Goal: Task Accomplishment & Management: Complete application form

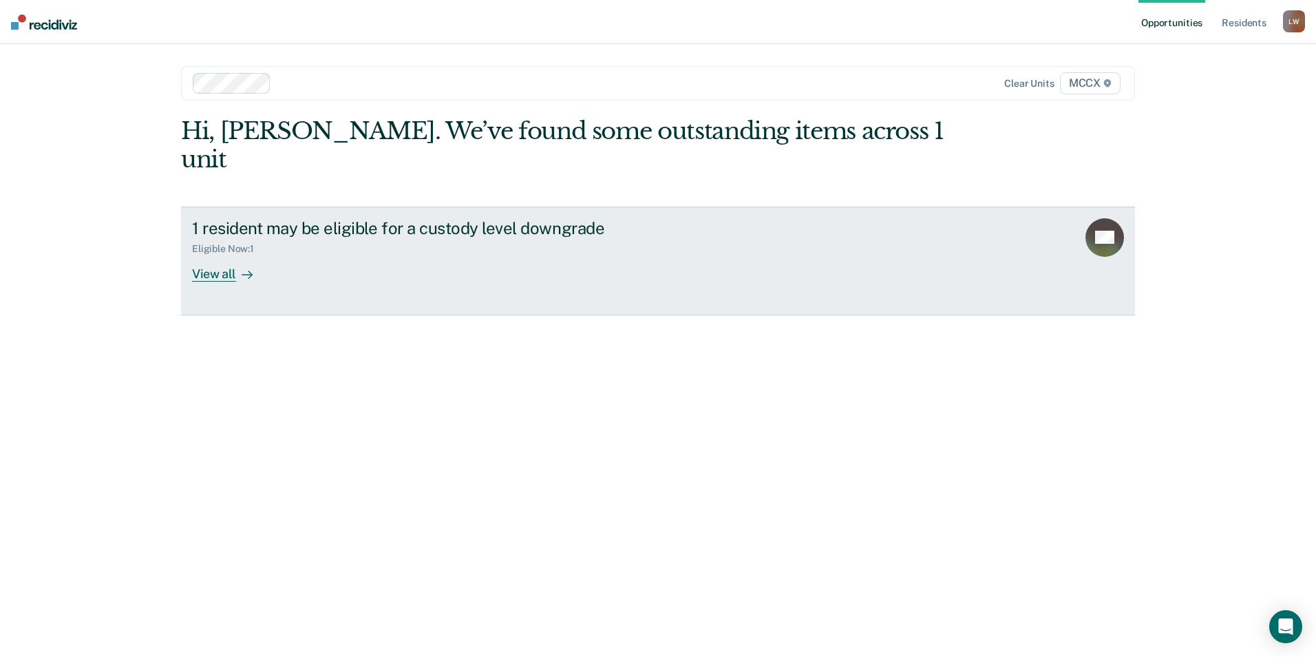
click at [217, 255] on div "View all" at bounding box center [230, 268] width 77 height 27
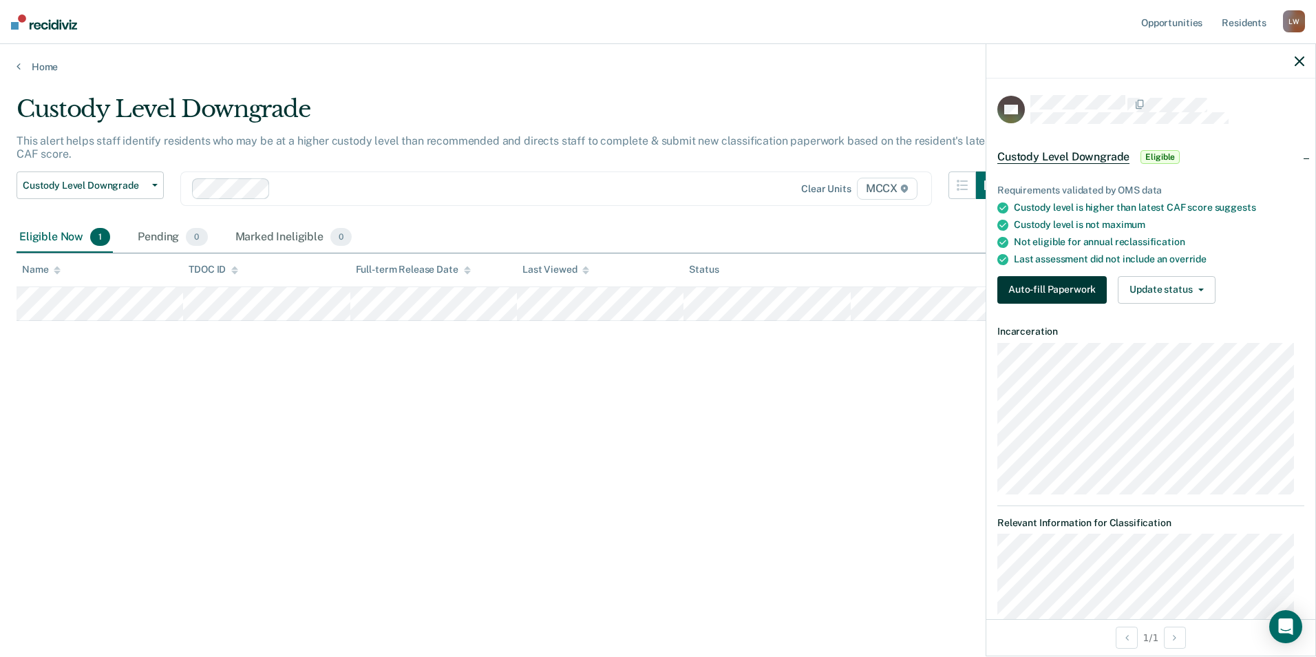
click at [1060, 292] on button "Auto-fill Paperwork" at bounding box center [1051, 290] width 109 height 28
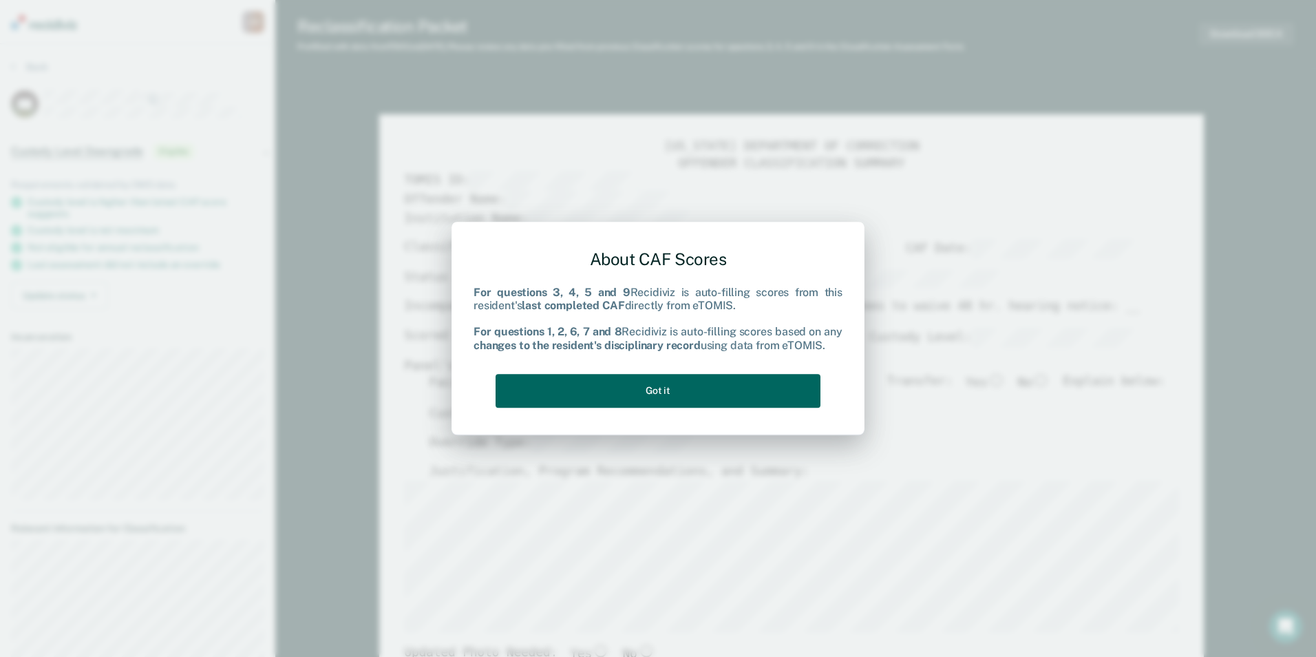
click at [742, 387] on button "Got it" at bounding box center [657, 391] width 325 height 34
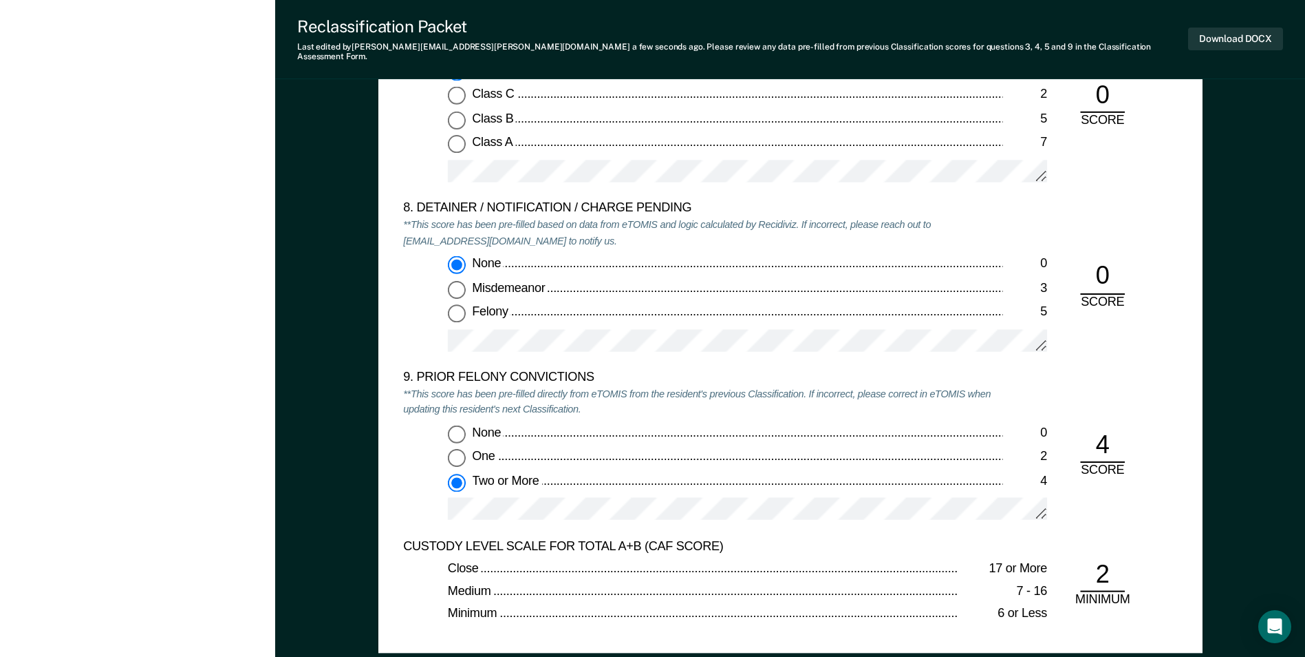
scroll to position [2821, 0]
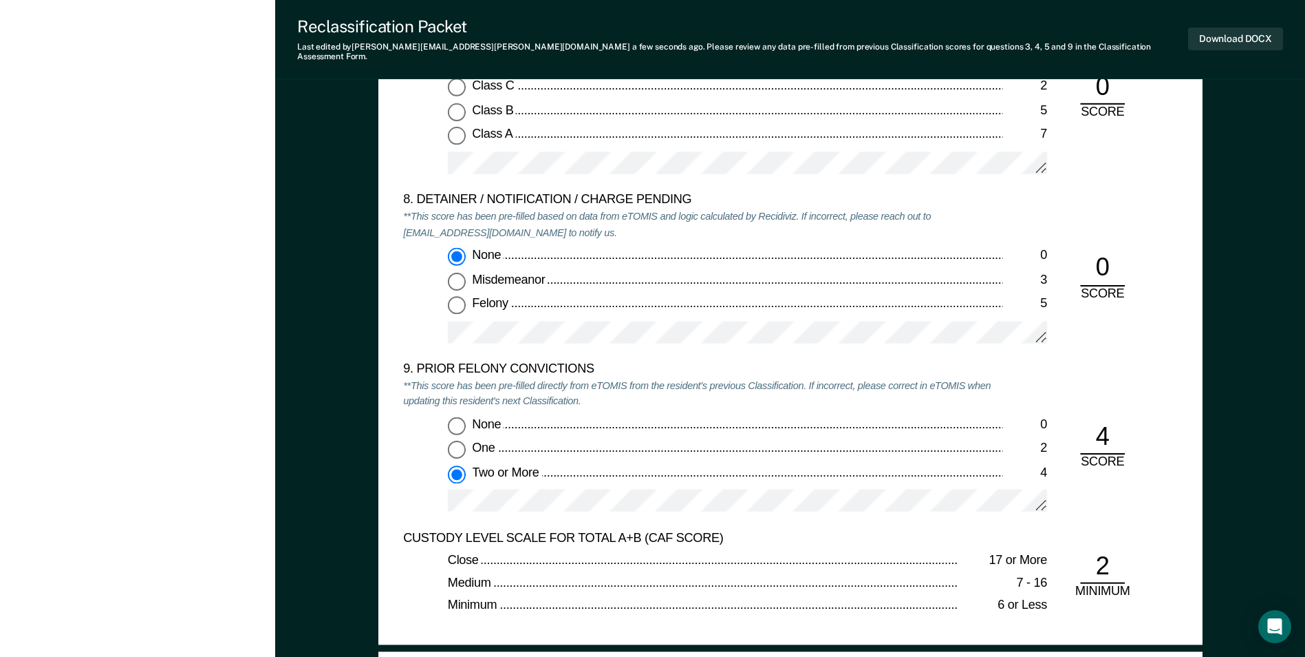
click at [899, 553] on div "Close" at bounding box center [703, 561] width 511 height 17
click at [1085, 479] on div "9. PRIOR FELONY CONVICTIONS **This score has been pre-filled directly from eTOM…" at bounding box center [790, 445] width 774 height 169
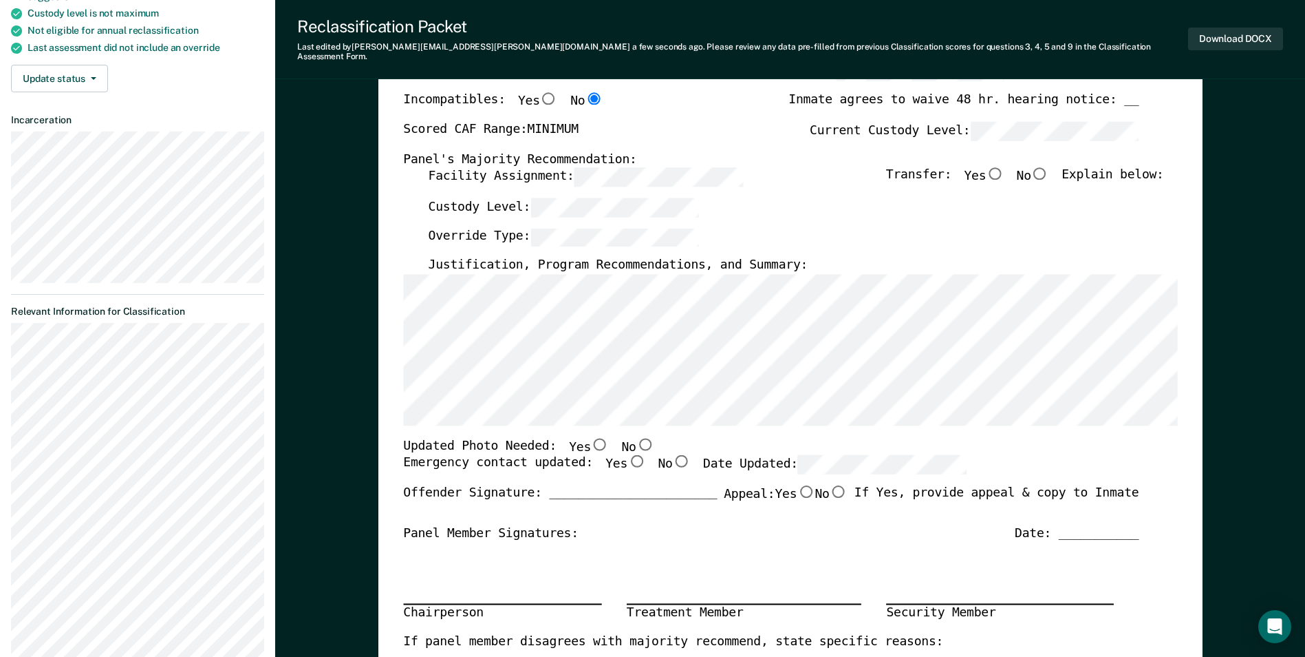
scroll to position [69, 0]
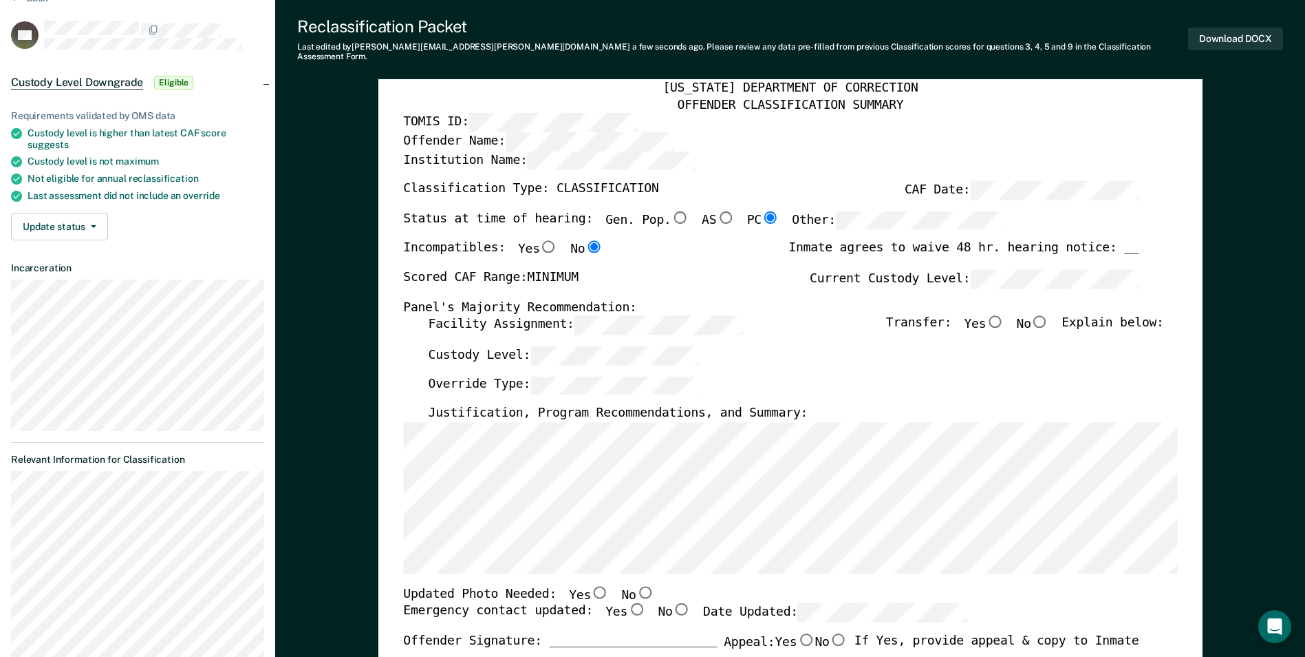
click at [1049, 315] on input "No" at bounding box center [1041, 321] width 18 height 12
type textarea "x"
radio input "true"
click at [1132, 241] on div "Inmate agrees to waive 48 hr. hearing notice: __" at bounding box center [964, 255] width 350 height 29
click at [1131, 241] on div "Inmate agrees to waive 48 hr. hearing notice: __" at bounding box center [964, 255] width 350 height 29
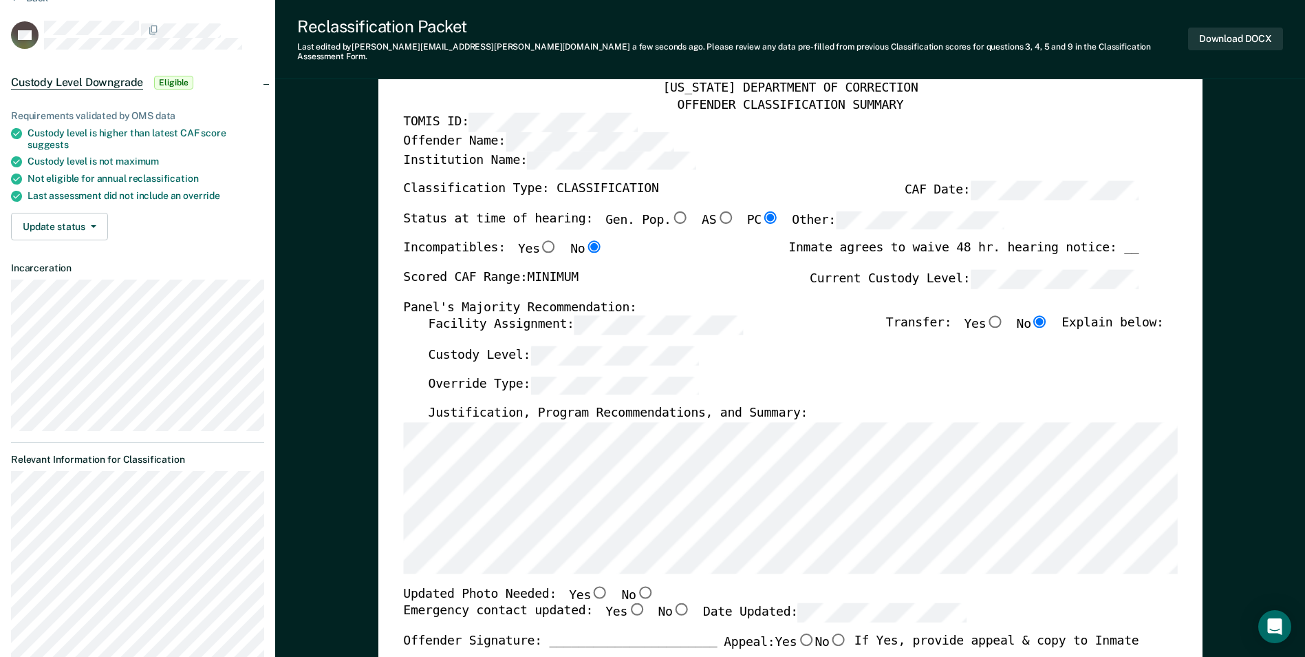
click at [1131, 241] on div "Inmate agrees to waive 48 hr. hearing notice: __" at bounding box center [964, 255] width 350 height 29
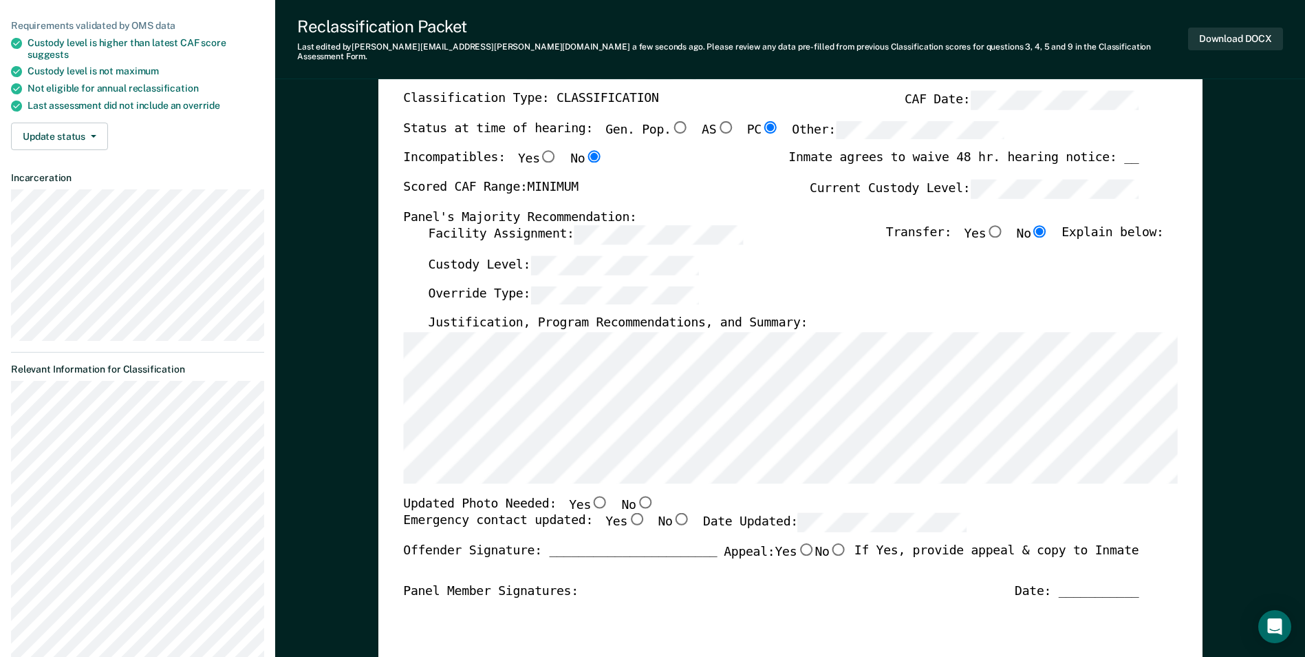
scroll to position [206, 0]
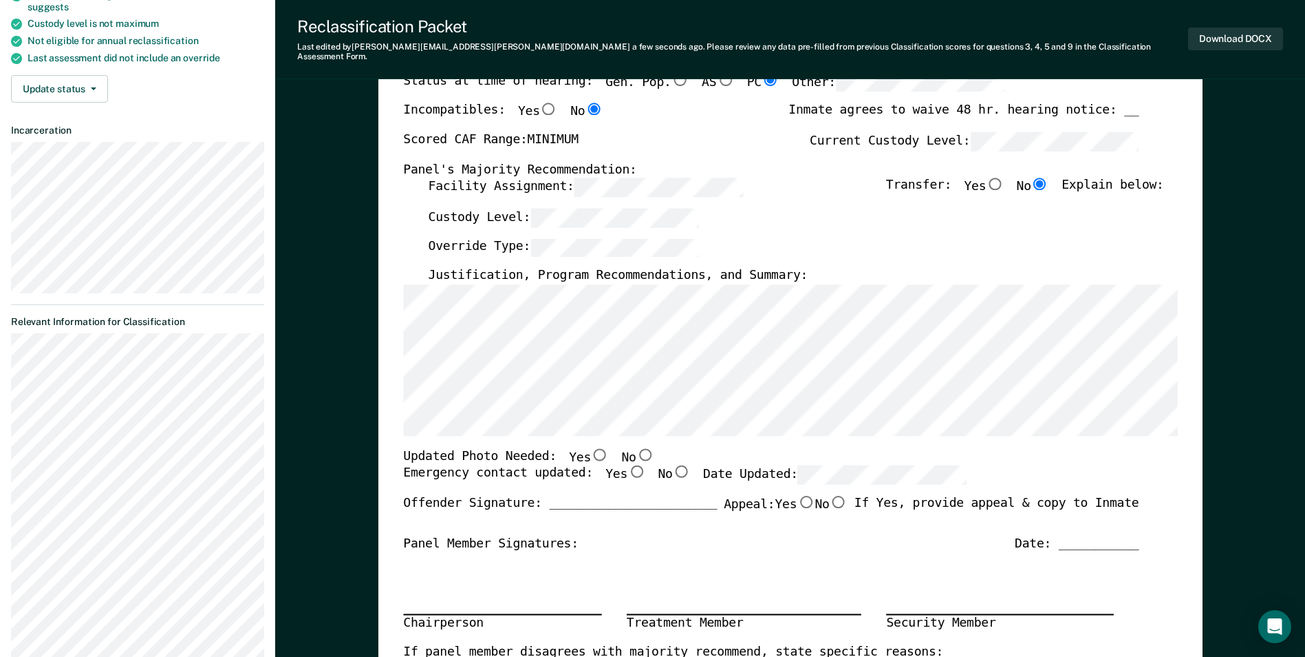
click at [636, 448] on input "No" at bounding box center [645, 454] width 18 height 12
type textarea "x"
radio input "true"
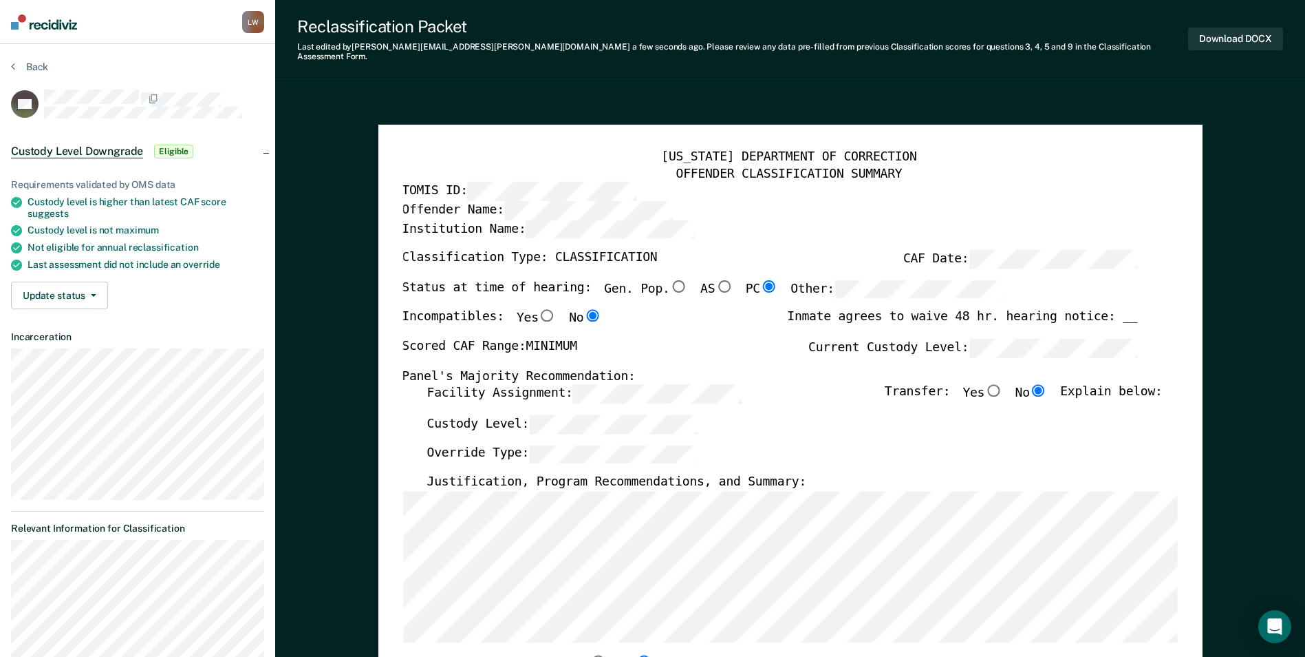
click at [769, 421] on div "Custody Level:" at bounding box center [795, 429] width 736 height 30
click at [809, 416] on div "Custody Level:" at bounding box center [795, 429] width 736 height 30
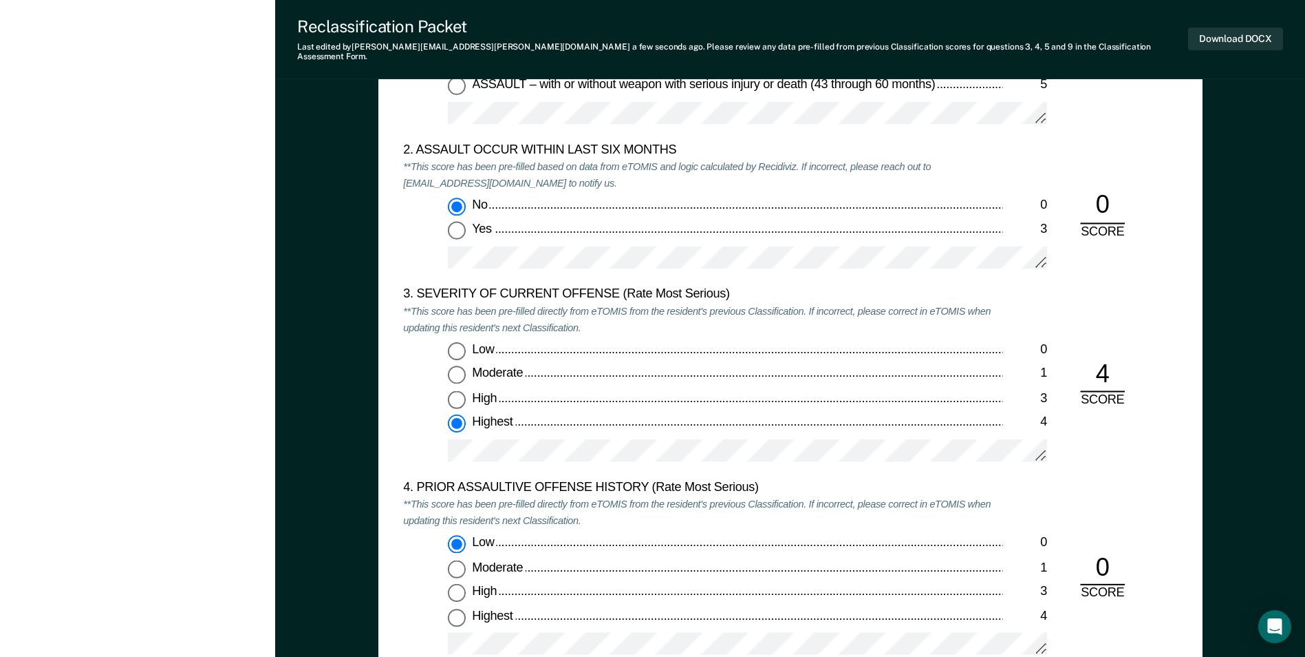
scroll to position [1514, 0]
click at [844, 455] on div at bounding box center [747, 455] width 599 height 34
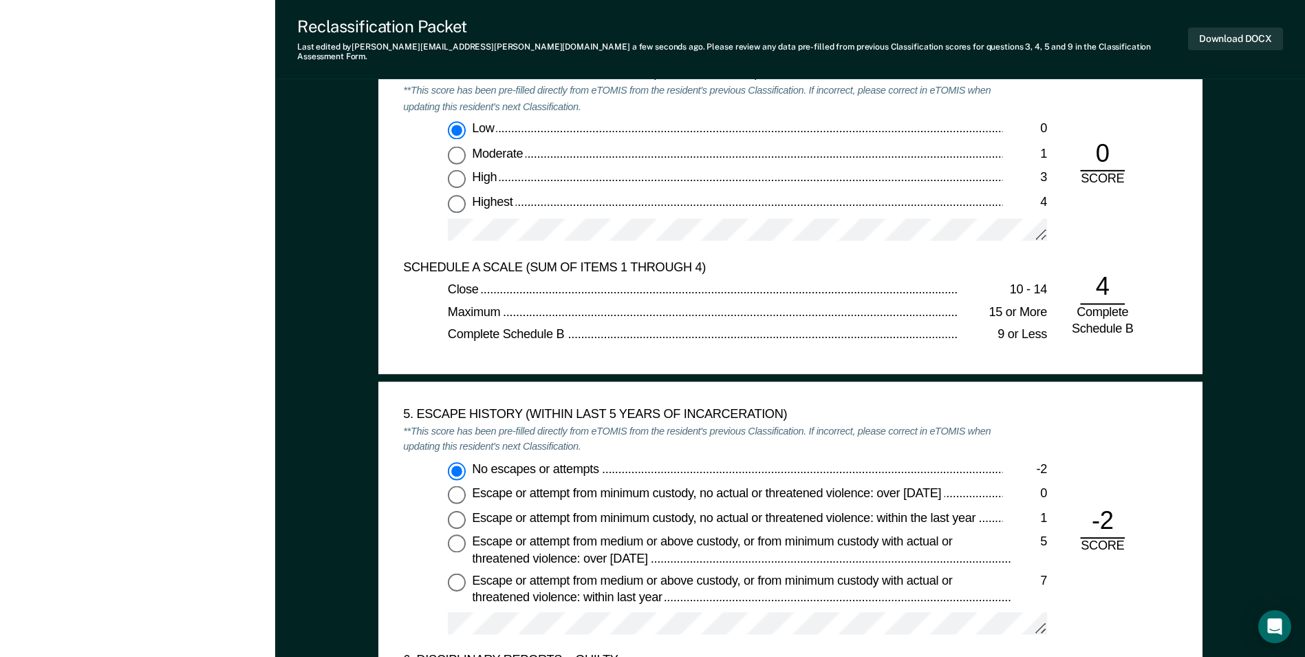
type textarea "x"
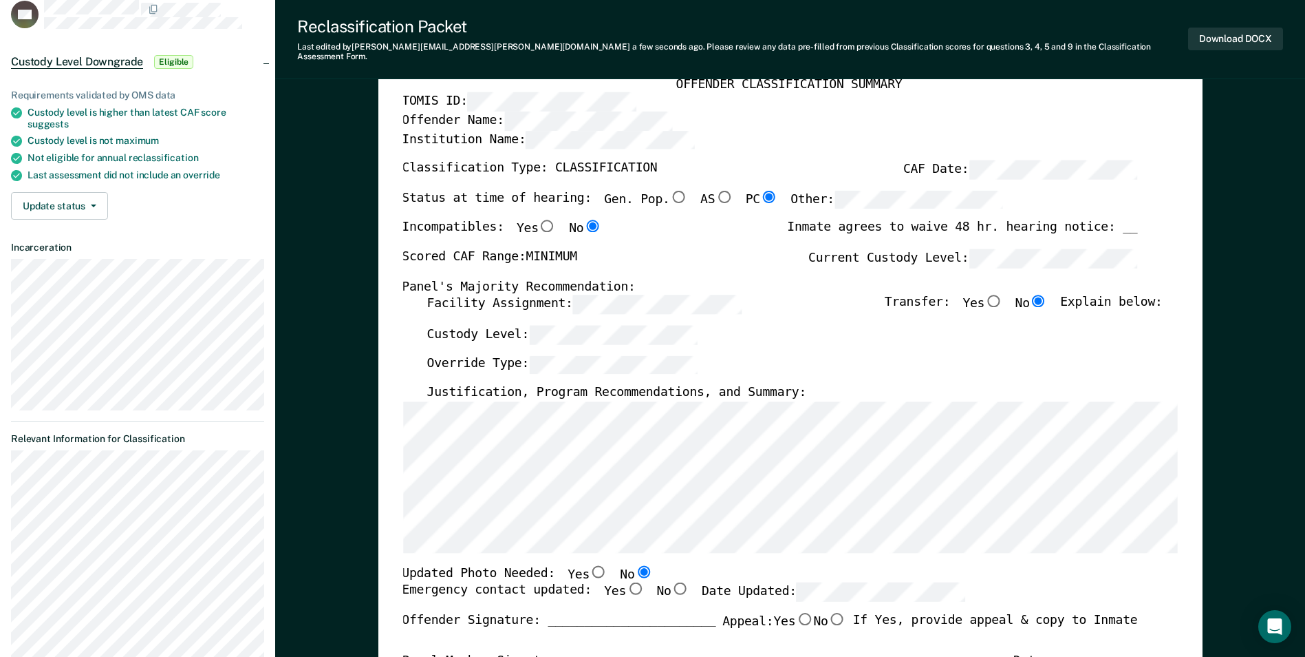
scroll to position [69, 0]
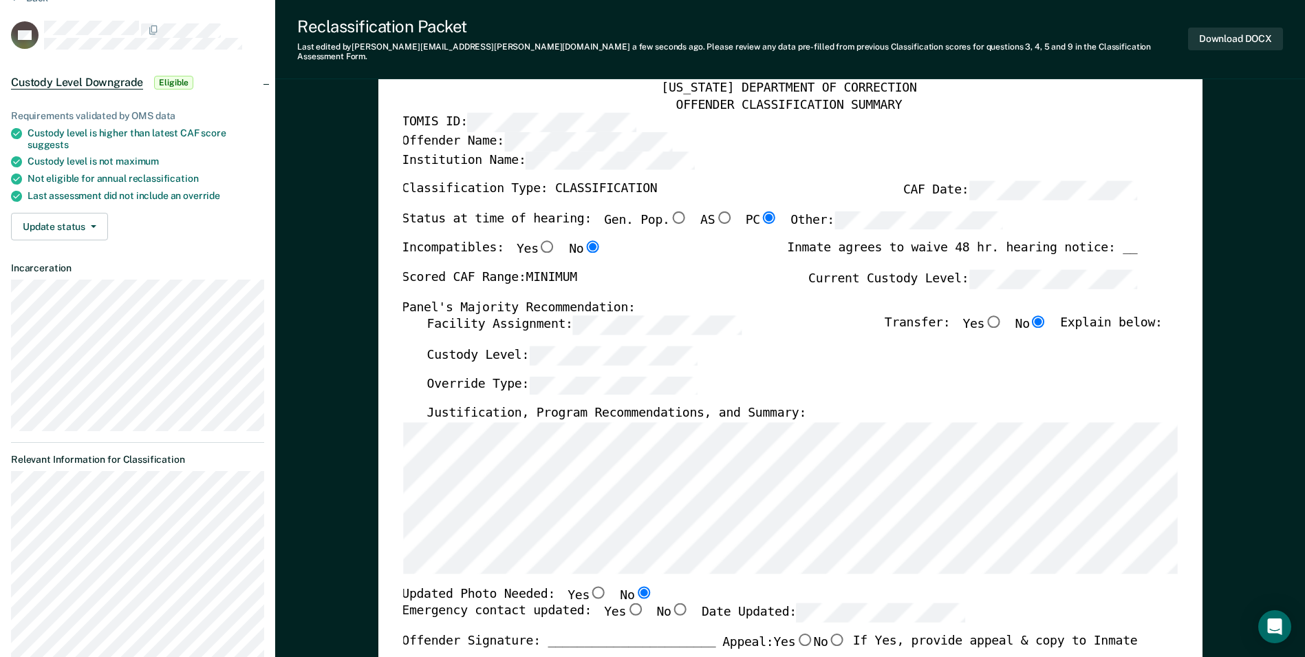
click at [795, 375] on div "Override Type:" at bounding box center [795, 390] width 736 height 30
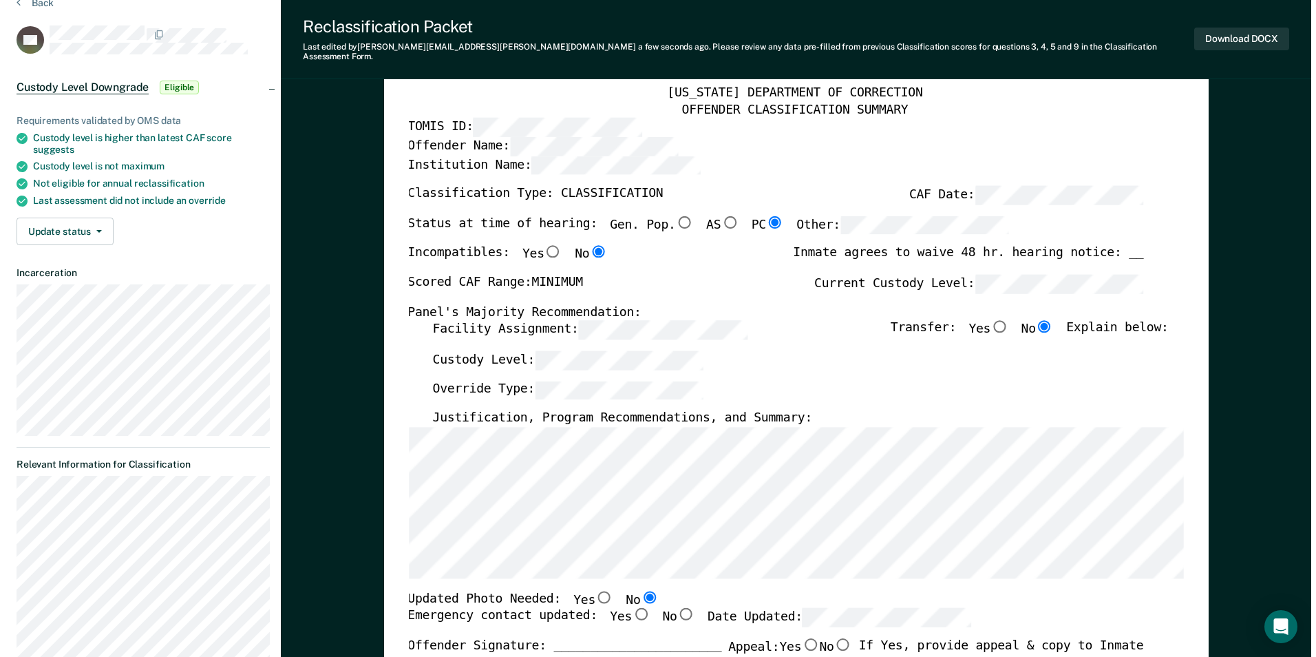
scroll to position [0, 0]
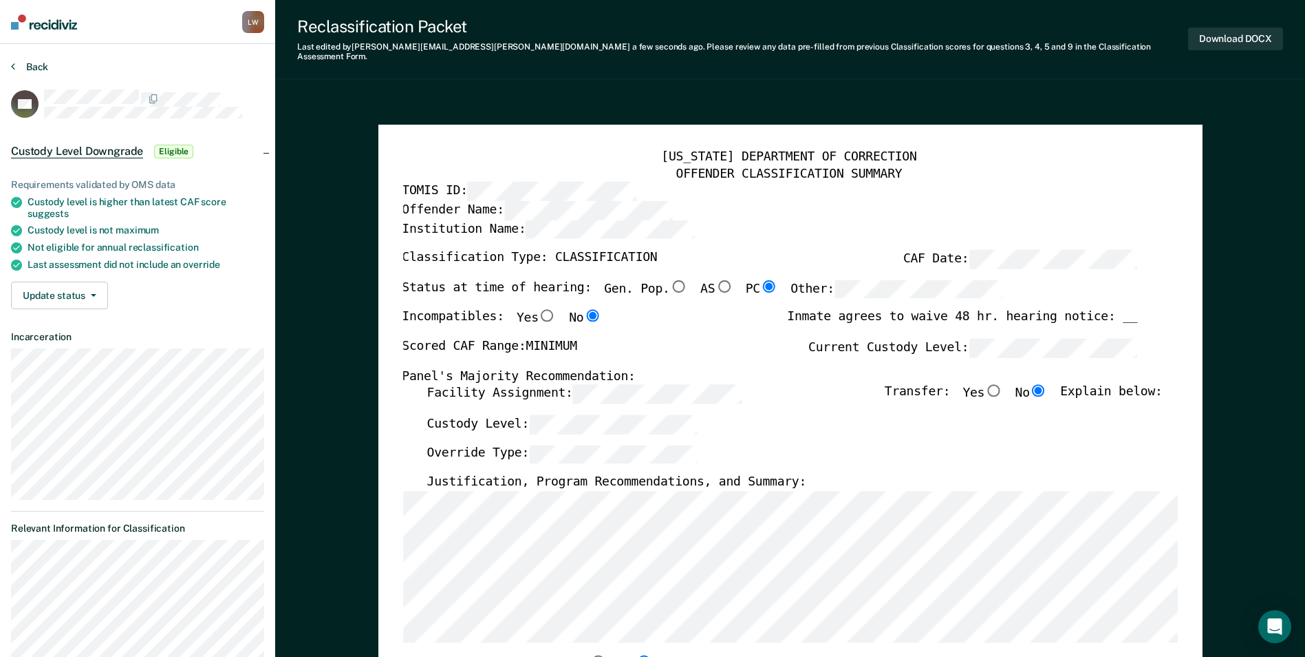
click at [32, 63] on button "Back" at bounding box center [29, 67] width 37 height 12
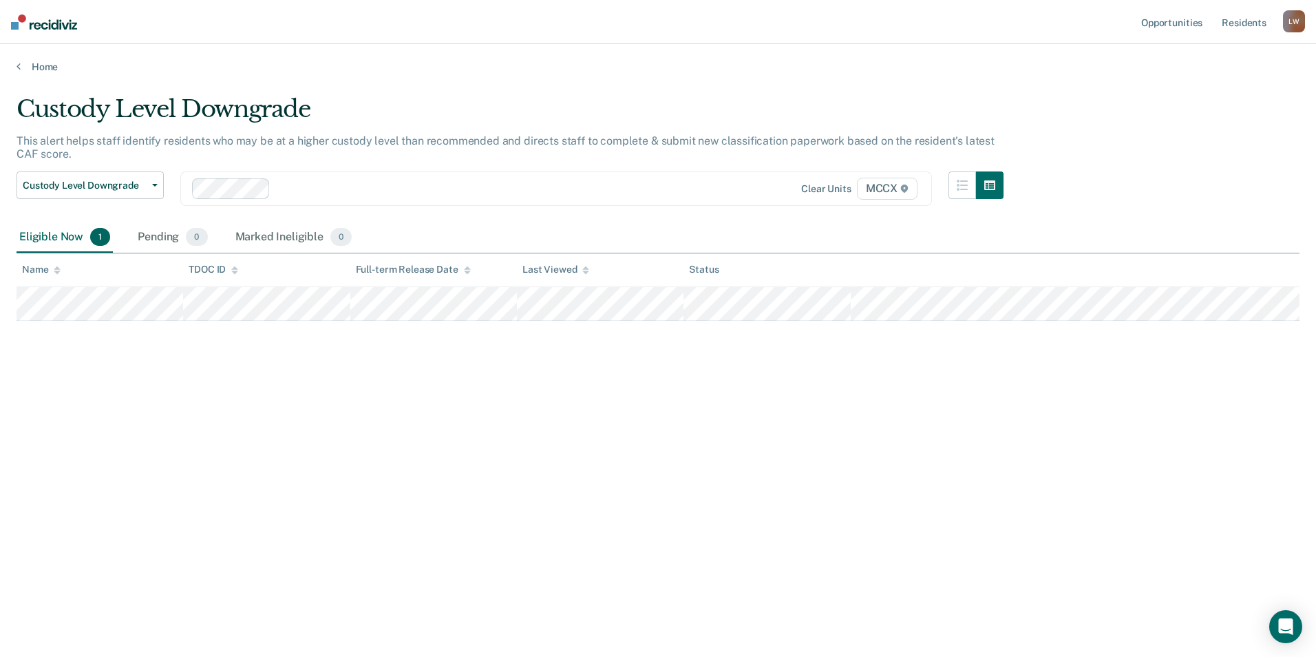
click at [320, 447] on div "Custody Level Downgrade This alert helps staff identify residents who may be at…" at bounding box center [658, 324] width 1283 height 458
click at [114, 180] on span "Custody Level Downgrade" at bounding box center [85, 186] width 124 height 12
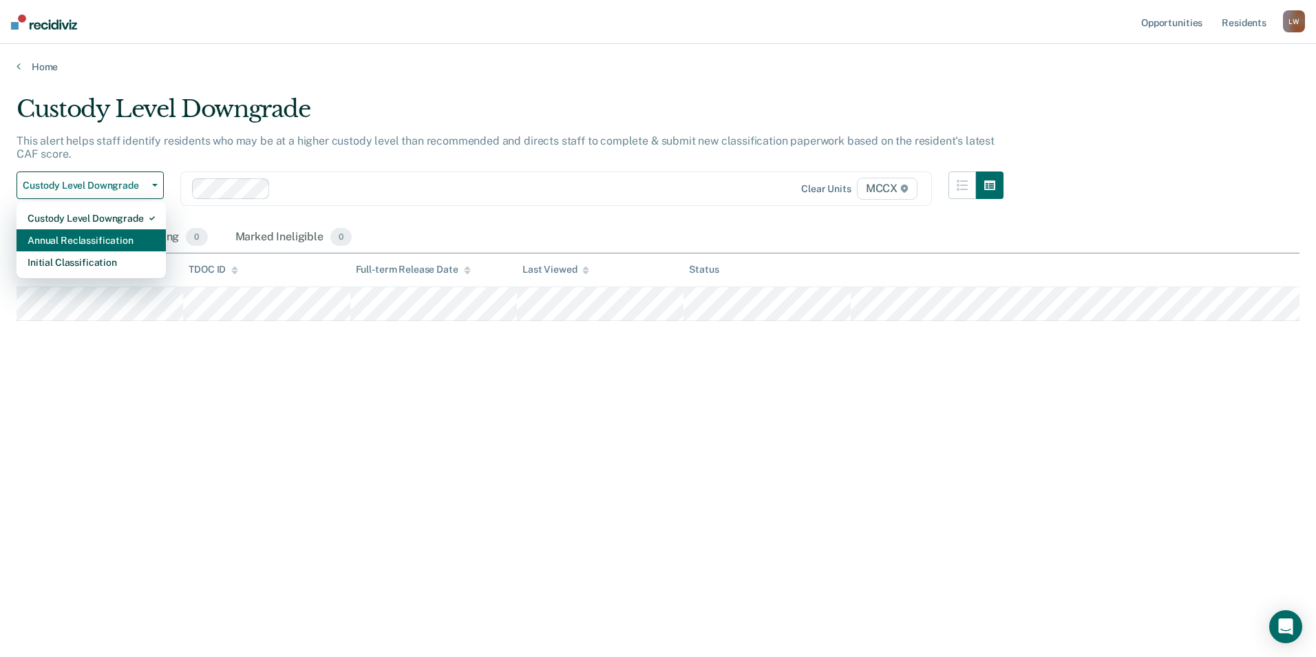
click at [109, 241] on div "Annual Reclassification" at bounding box center [91, 240] width 127 height 22
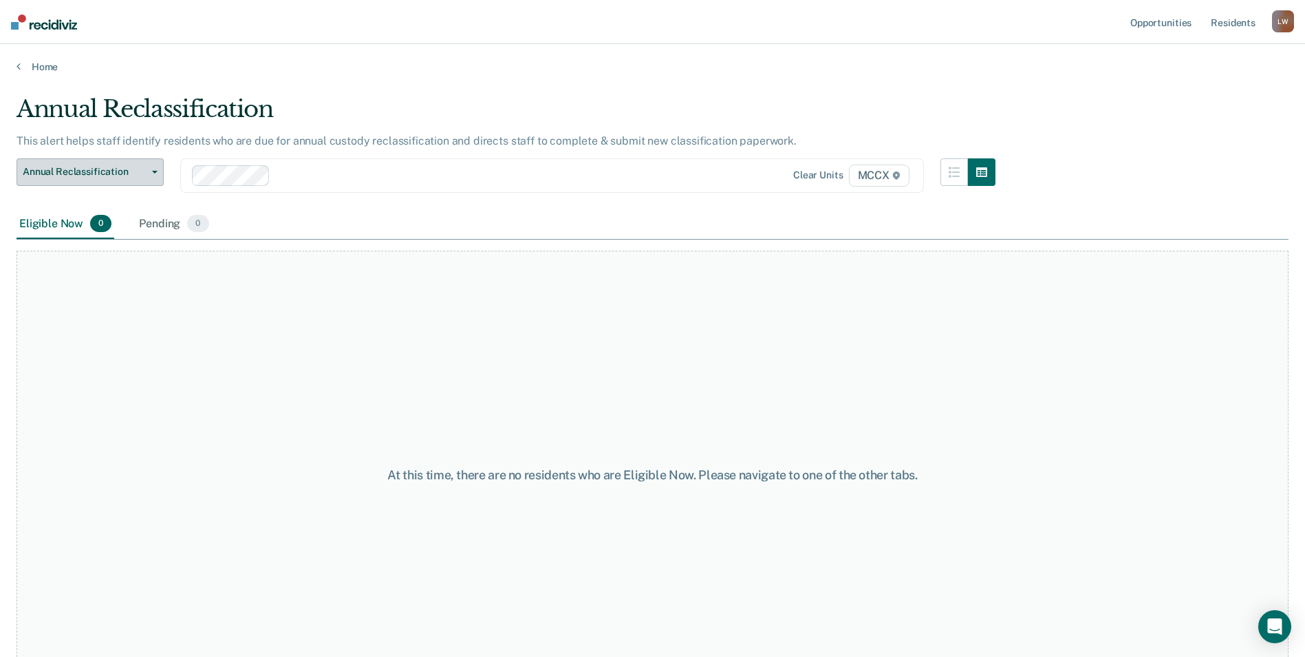
click at [105, 171] on span "Annual Reclassification" at bounding box center [85, 172] width 124 height 12
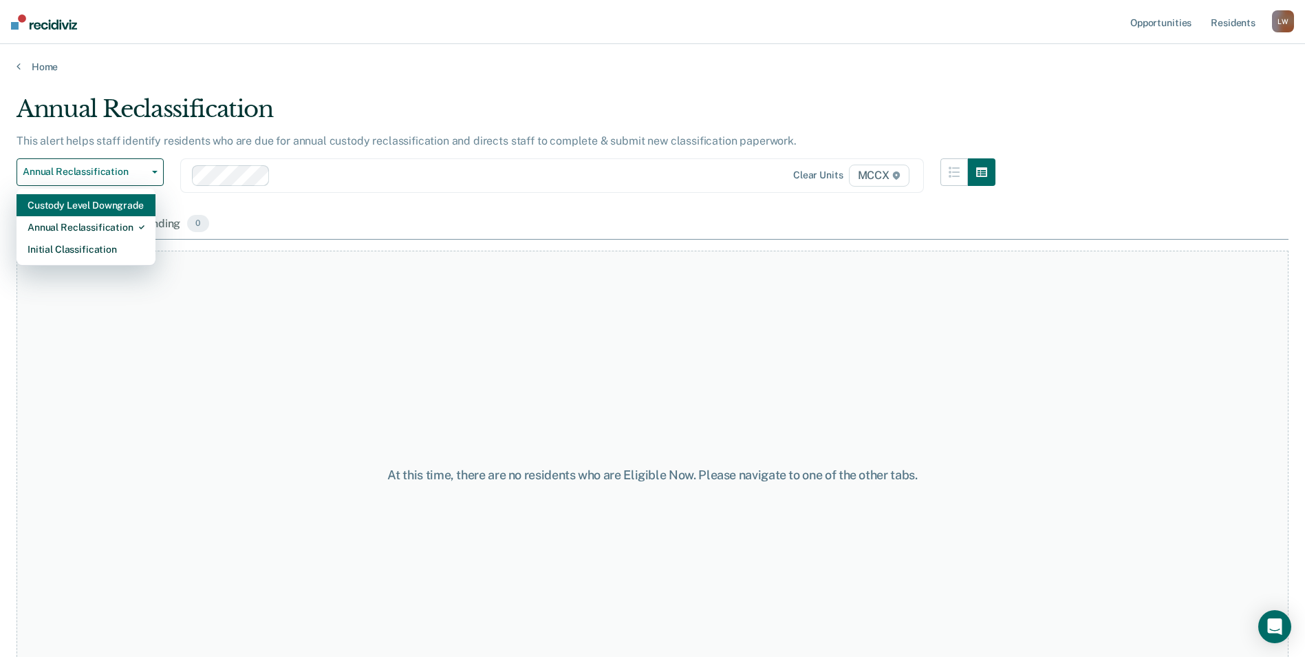
click at [92, 208] on div "Custody Level Downgrade" at bounding box center [86, 205] width 117 height 22
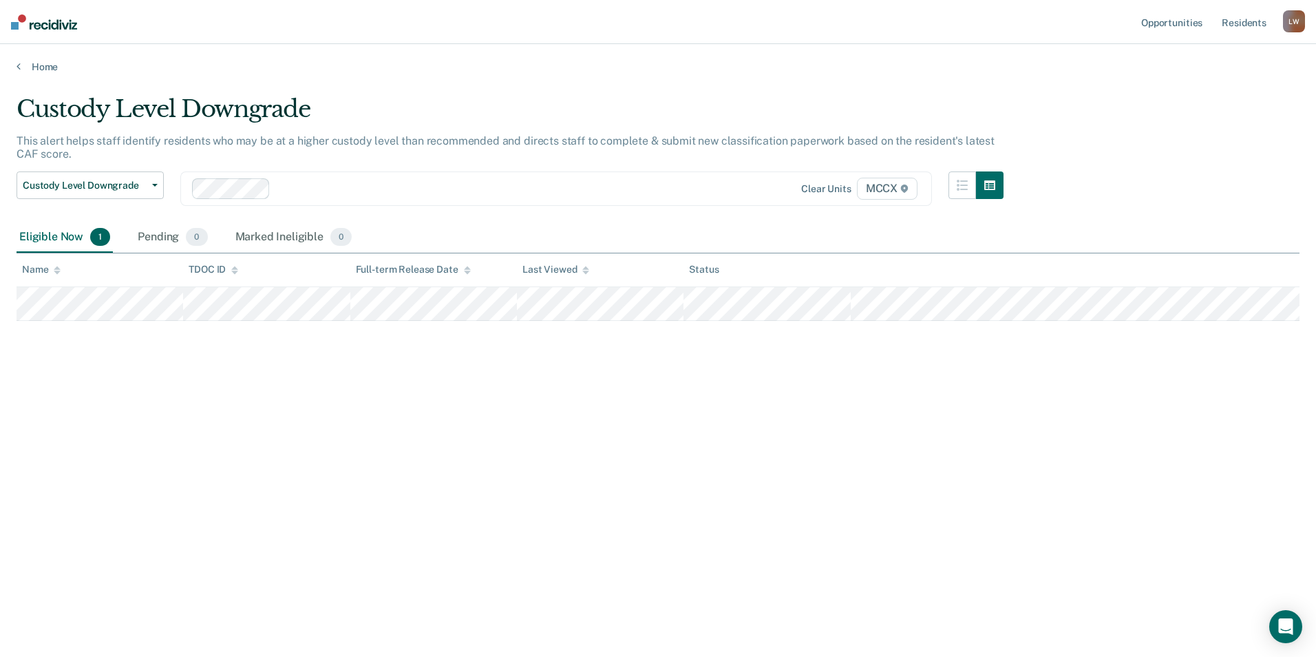
click at [288, 402] on div "Custody Level Downgrade This alert helps staff identify residents who may be at…" at bounding box center [658, 324] width 1283 height 458
click at [356, 379] on div "Custody Level Downgrade This alert helps staff identify residents who may be at…" at bounding box center [658, 324] width 1283 height 458
